Goal: Transaction & Acquisition: Purchase product/service

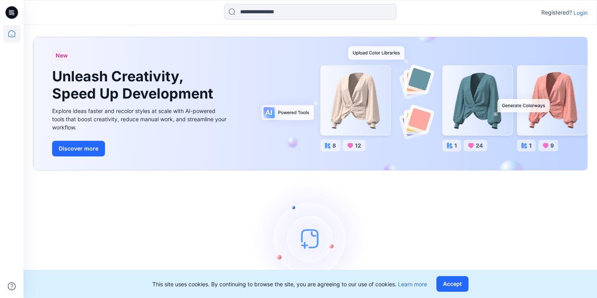
scroll to position [36, 0]
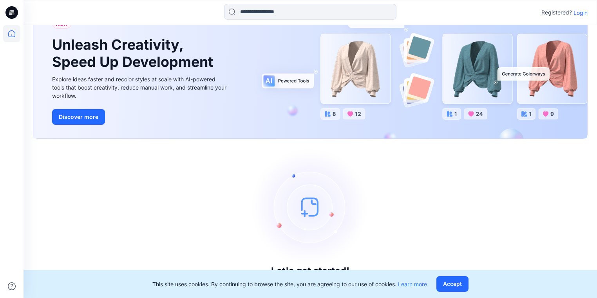
click at [576, 11] on p "Login" at bounding box center [580, 13] width 14 height 8
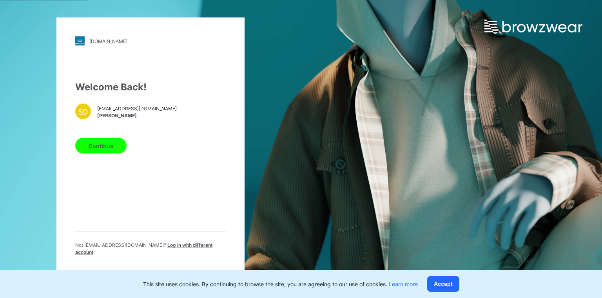
click at [111, 150] on button "Continue" at bounding box center [100, 146] width 51 height 16
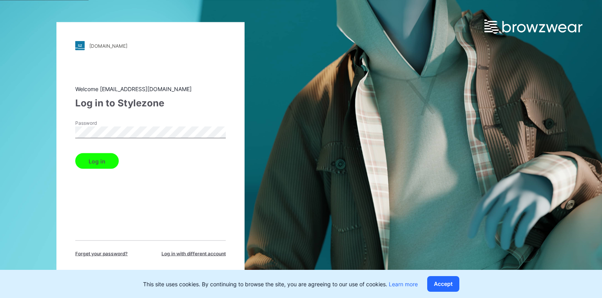
click at [100, 161] on button "Log in" at bounding box center [96, 162] width 43 height 16
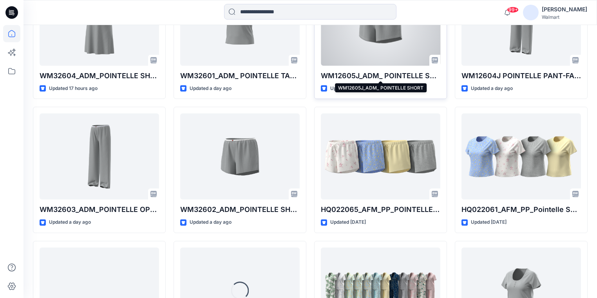
scroll to position [1107, 0]
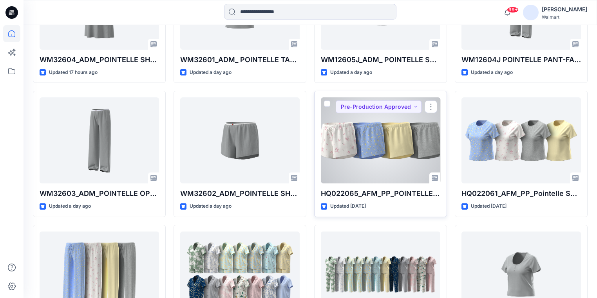
click at [382, 164] on div at bounding box center [380, 141] width 119 height 86
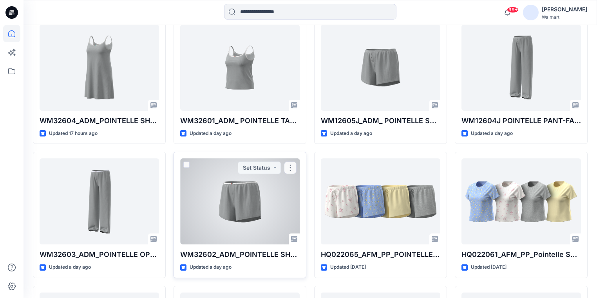
scroll to position [1008, 0]
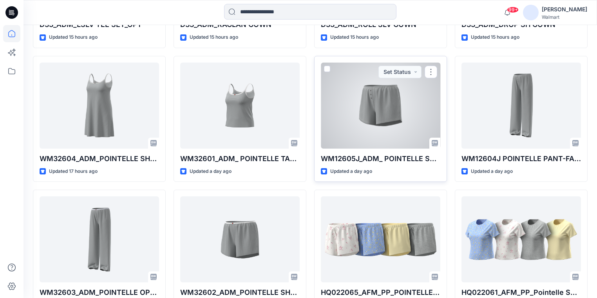
click at [370, 127] on div at bounding box center [380, 106] width 119 height 86
